Goal: Information Seeking & Learning: Check status

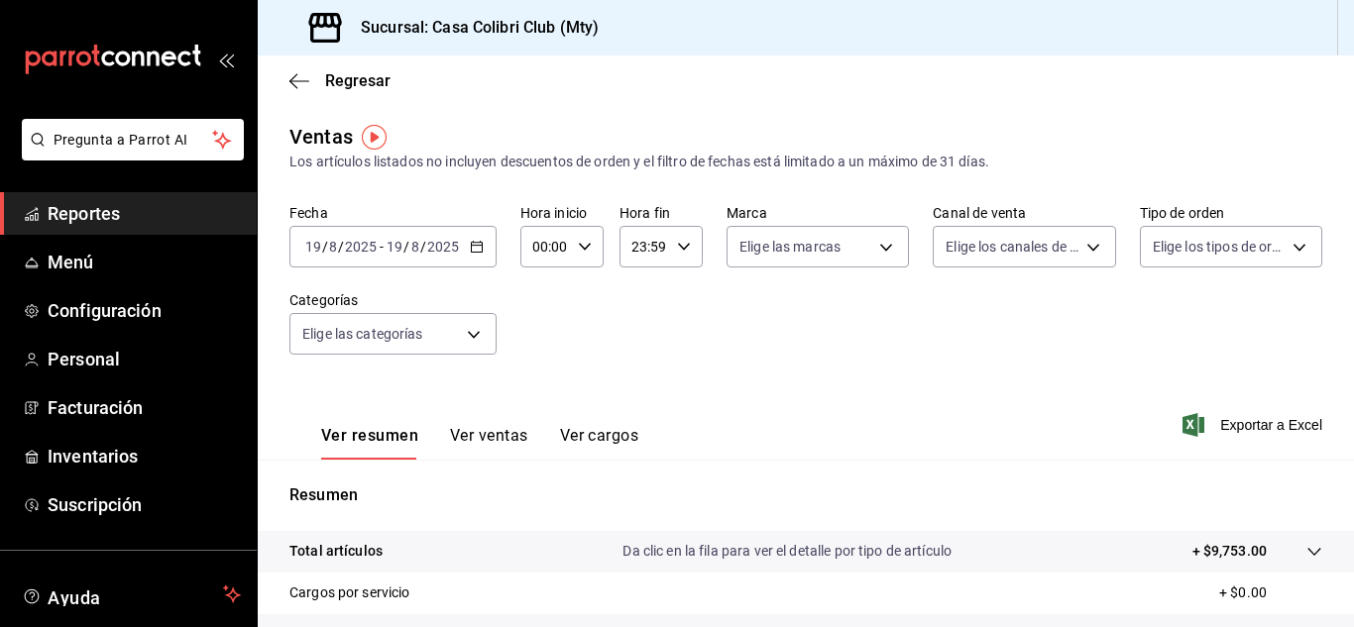
drag, startPoint x: 0, startPoint y: 0, endPoint x: 137, endPoint y: 208, distance: 249.1
click at [137, 208] on span "Reportes" at bounding box center [144, 213] width 193 height 27
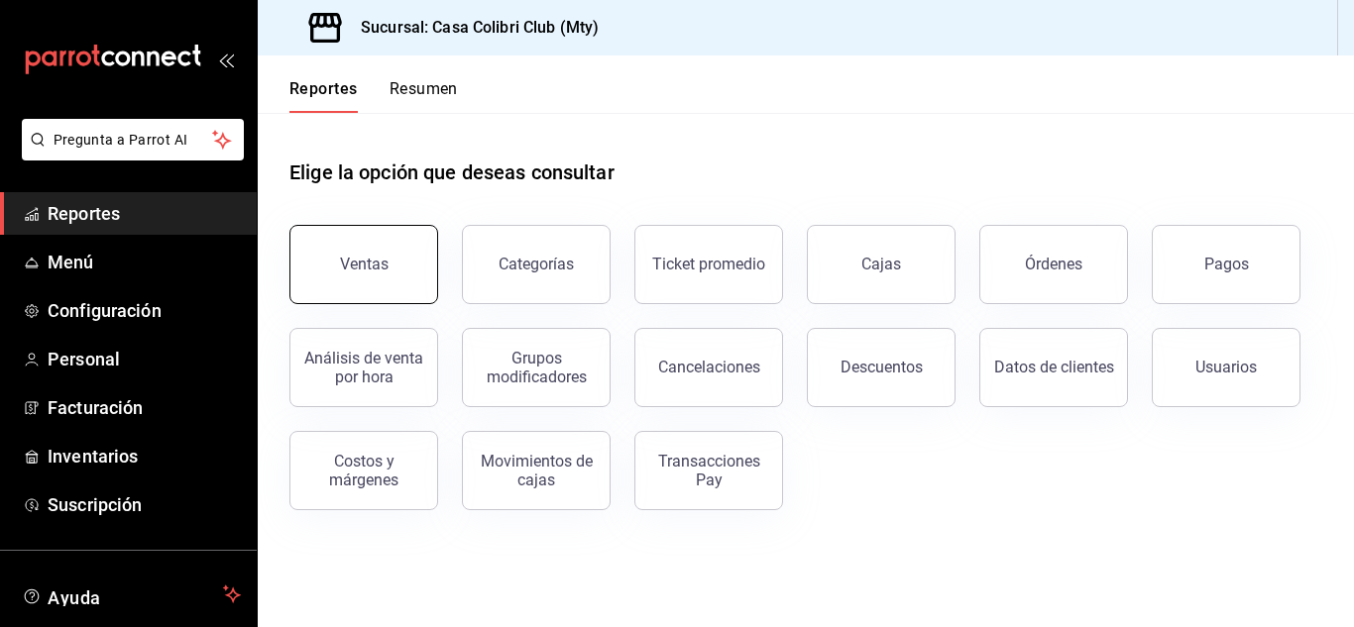
click at [313, 268] on button "Ventas" at bounding box center [363, 264] width 149 height 79
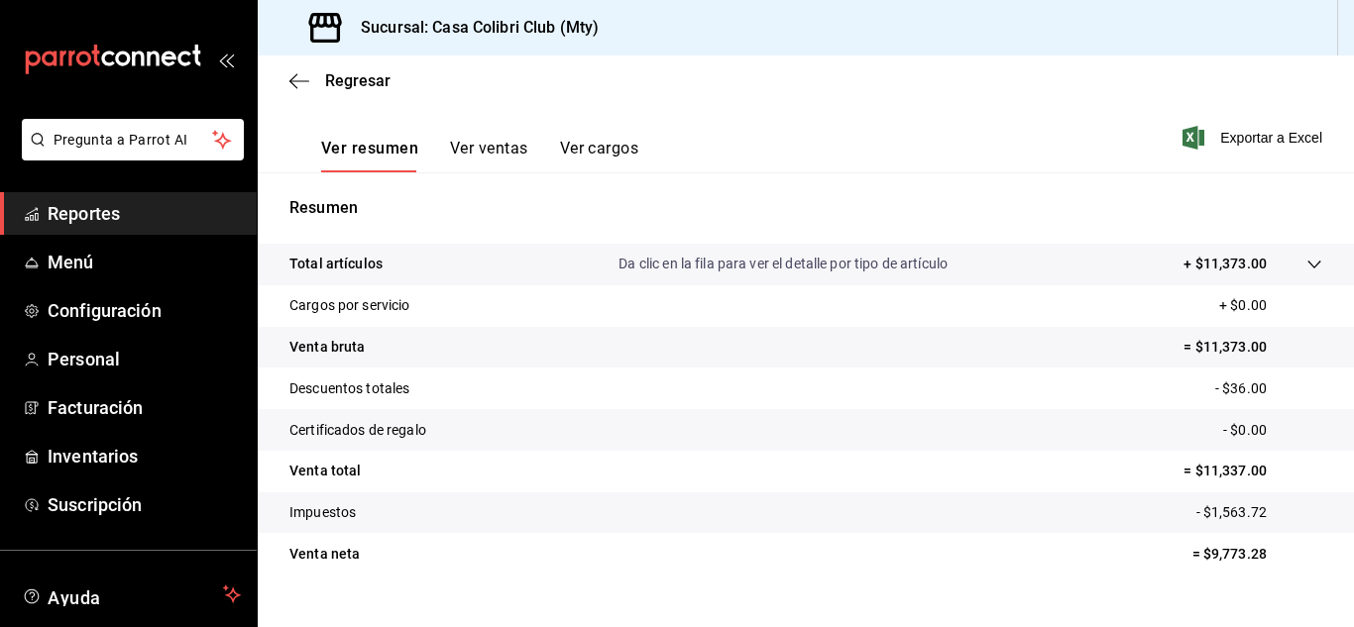
scroll to position [322, 0]
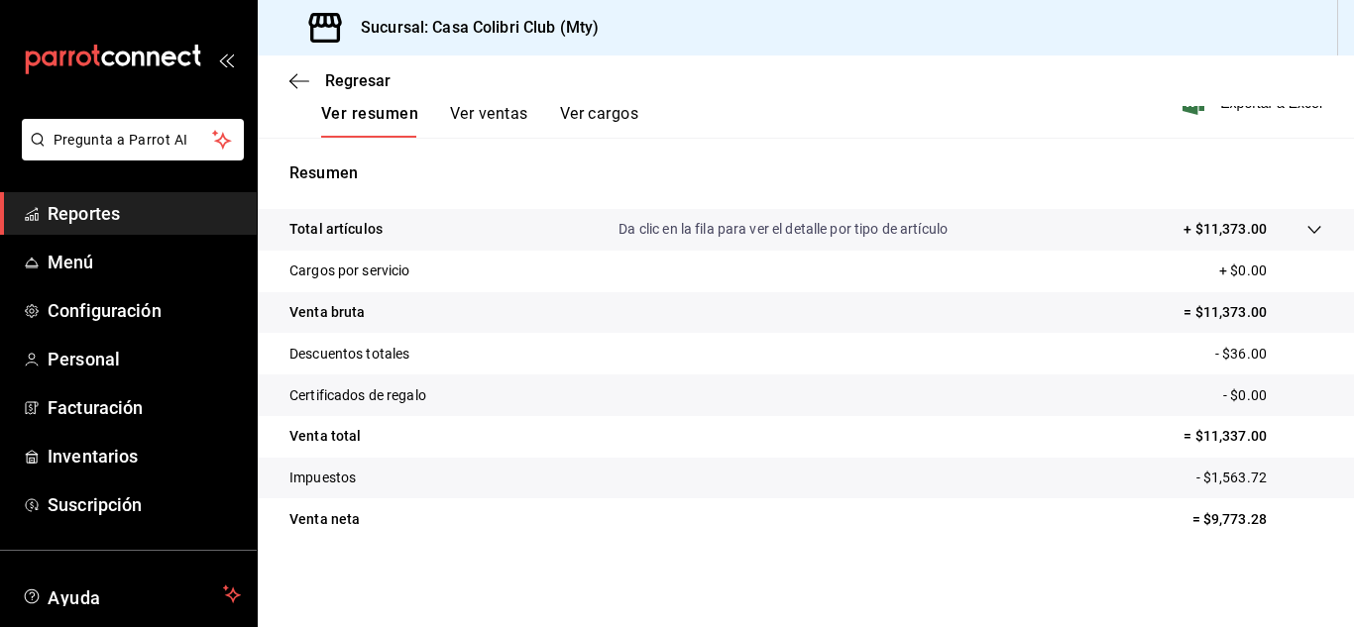
click at [572, 111] on button "Ver cargos" at bounding box center [599, 121] width 79 height 34
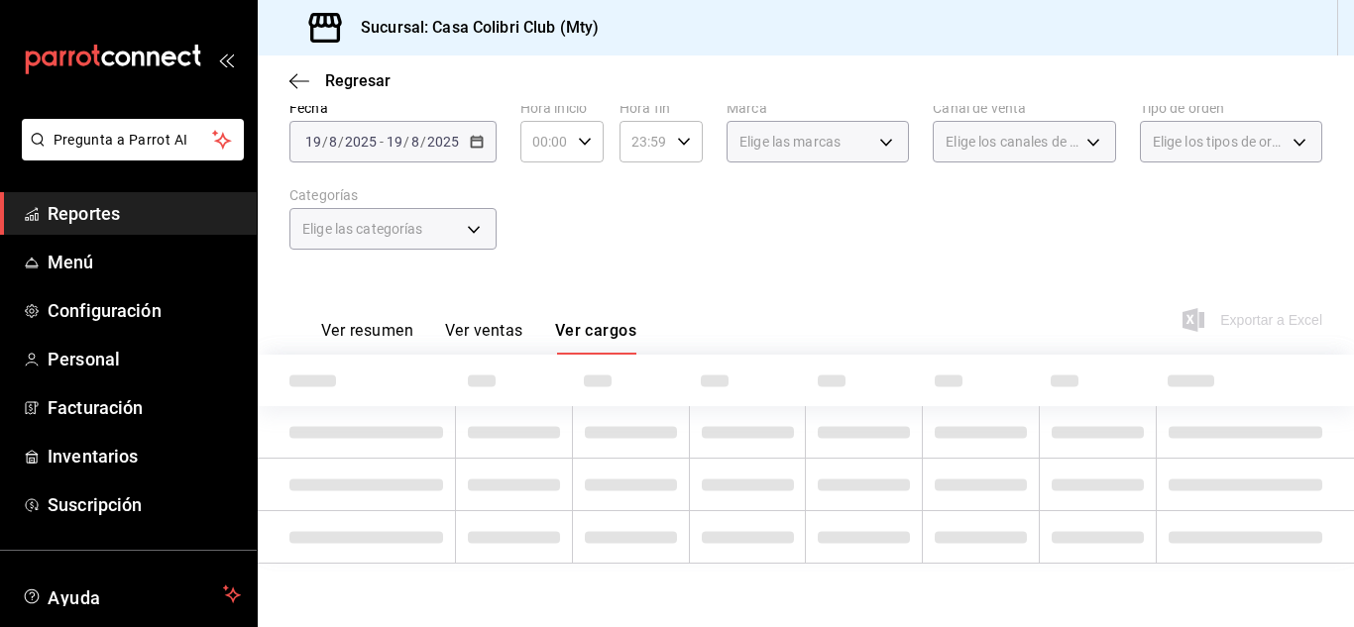
scroll to position [188, 0]
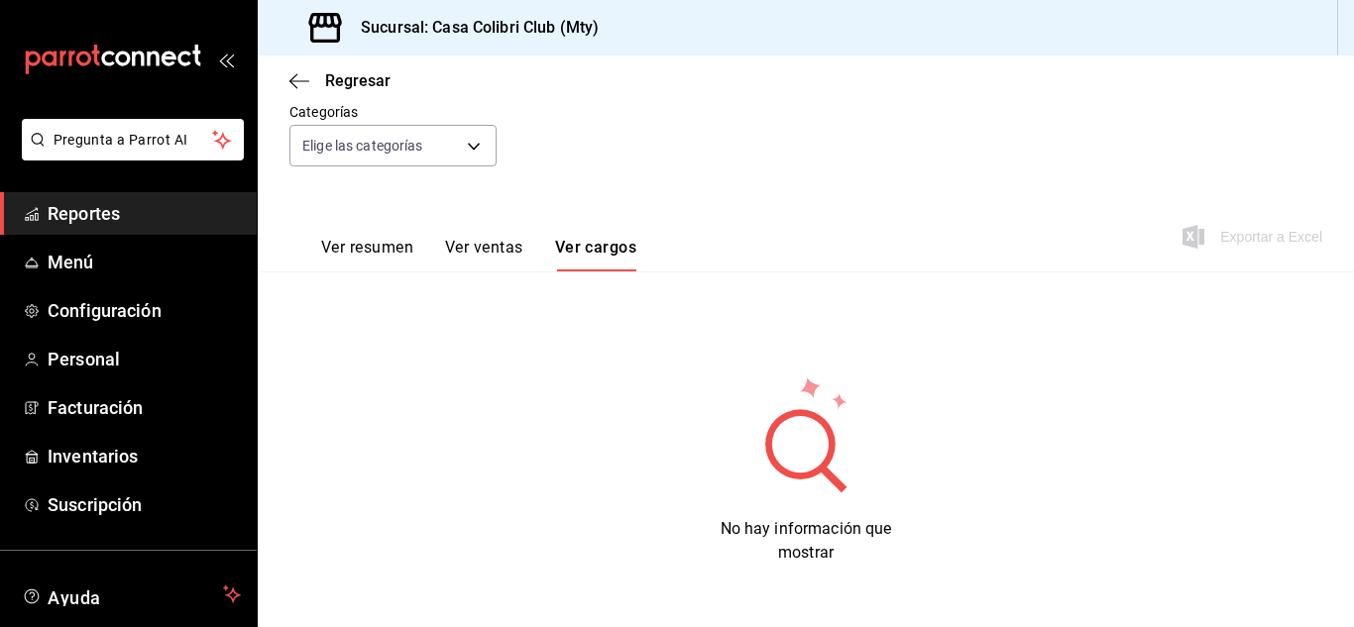
click at [120, 209] on span "Reportes" at bounding box center [144, 213] width 193 height 27
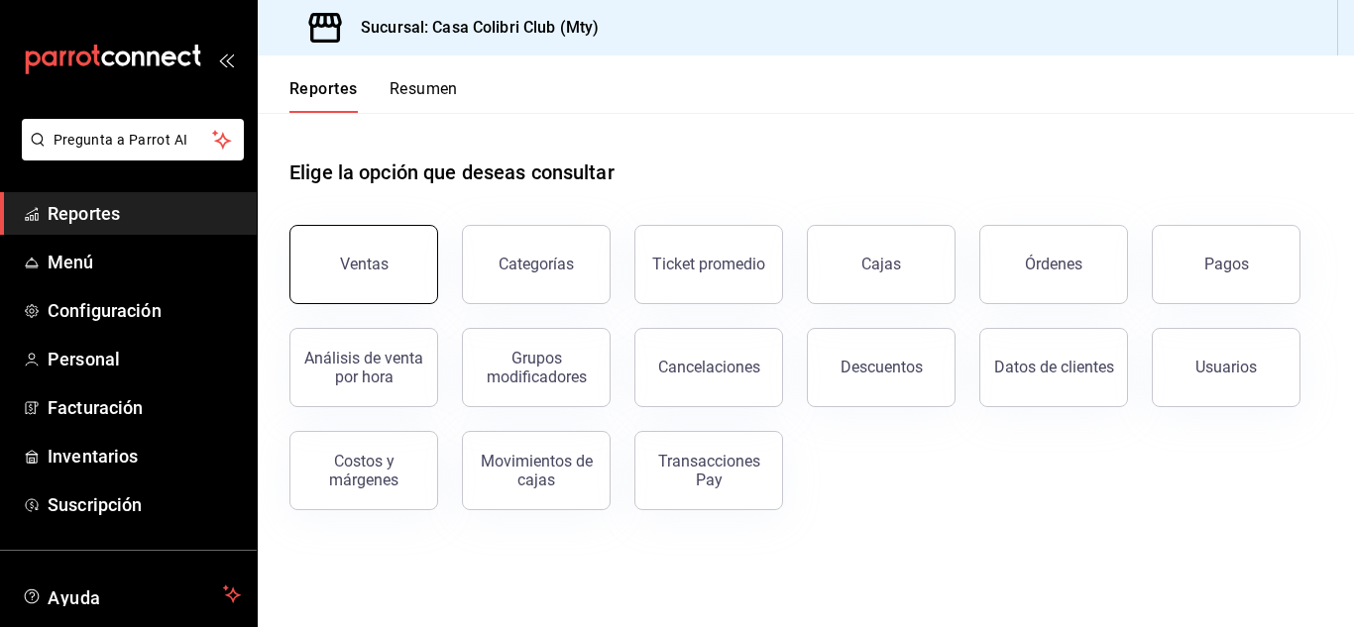
click at [371, 247] on button "Ventas" at bounding box center [363, 264] width 149 height 79
